Goal: Check status: Check status

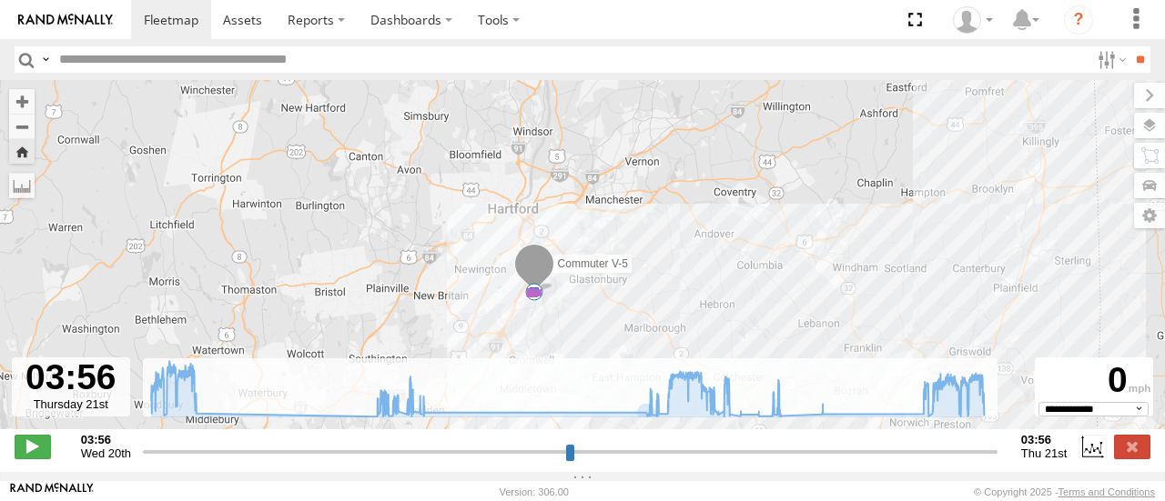
select select "**********"
click at [172, 29] on link at bounding box center [171, 19] width 80 height 39
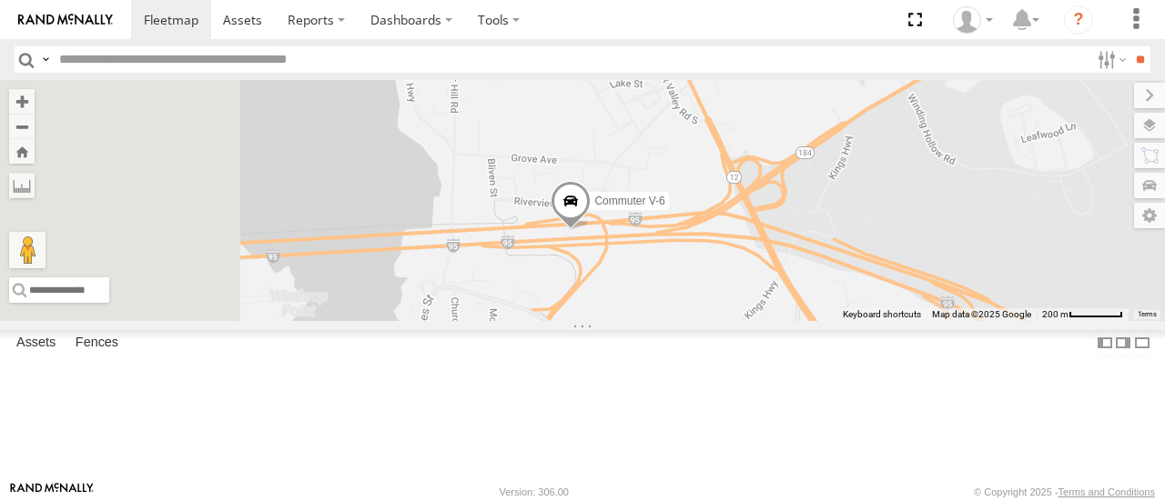
drag, startPoint x: 750, startPoint y: 333, endPoint x: 979, endPoint y: 100, distance: 326.9
click at [979, 101] on div "Commuter V-6" at bounding box center [582, 200] width 1165 height 240
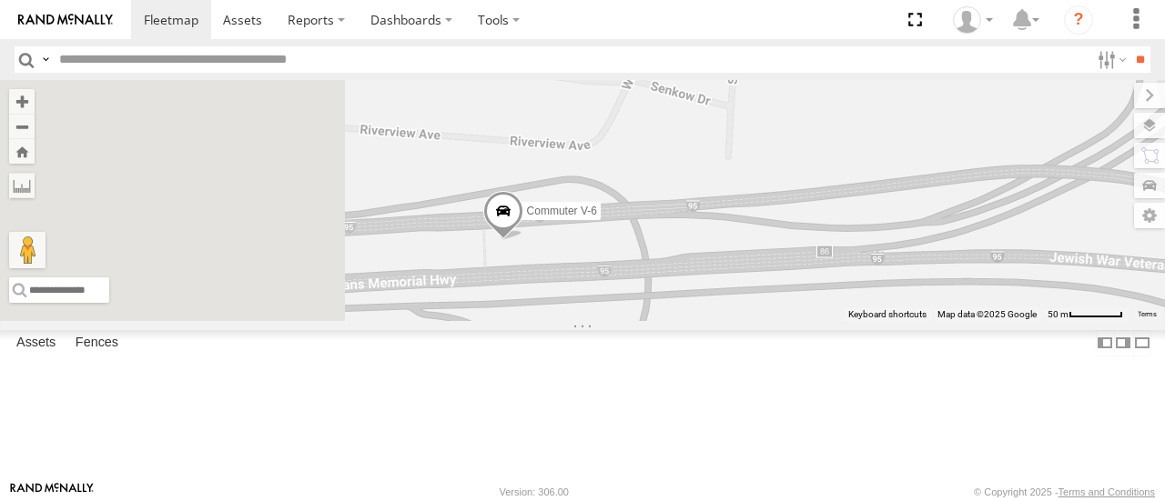
drag, startPoint x: 630, startPoint y: 316, endPoint x: 927, endPoint y: 192, distance: 322.3
click at [927, 192] on div "Commuter V-6" at bounding box center [582, 200] width 1165 height 240
